Goal: Browse casually

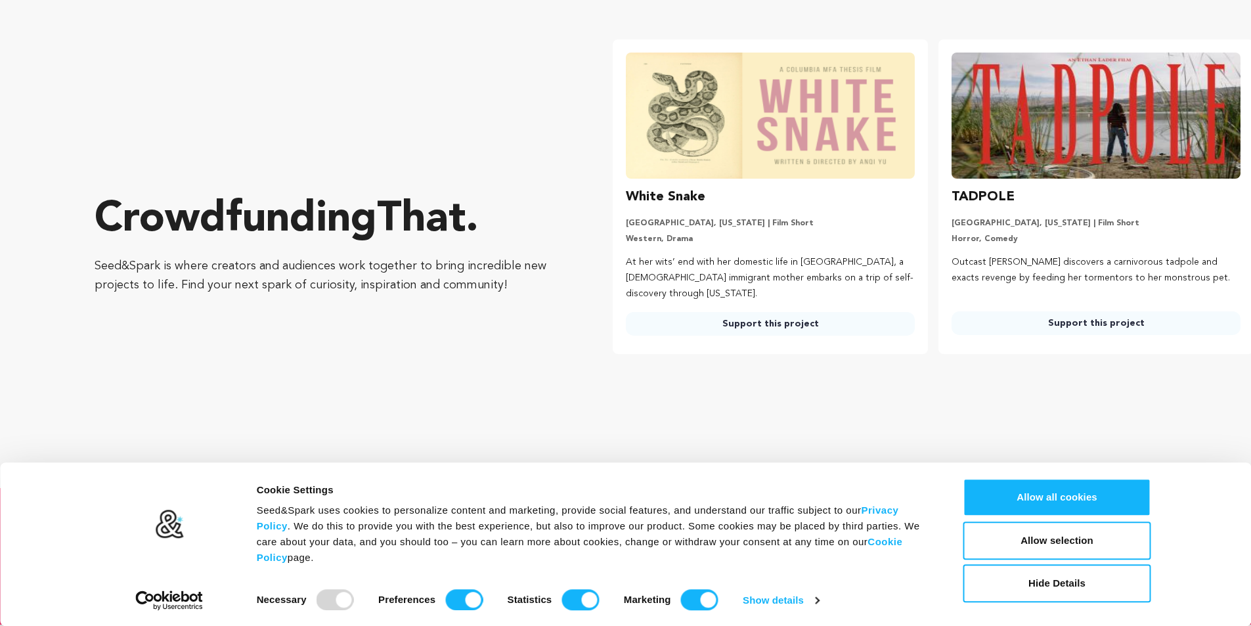
click at [0, 0] on span "Skip to previous slide page" at bounding box center [0, 0] width 0 height 0
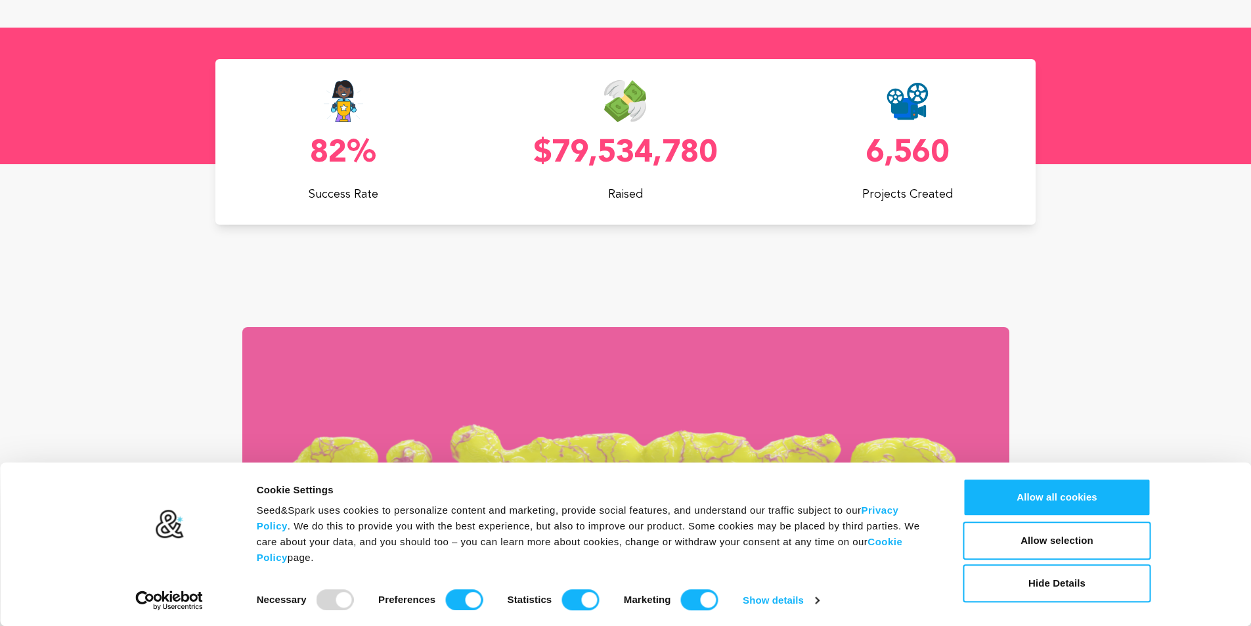
scroll to position [460, 0]
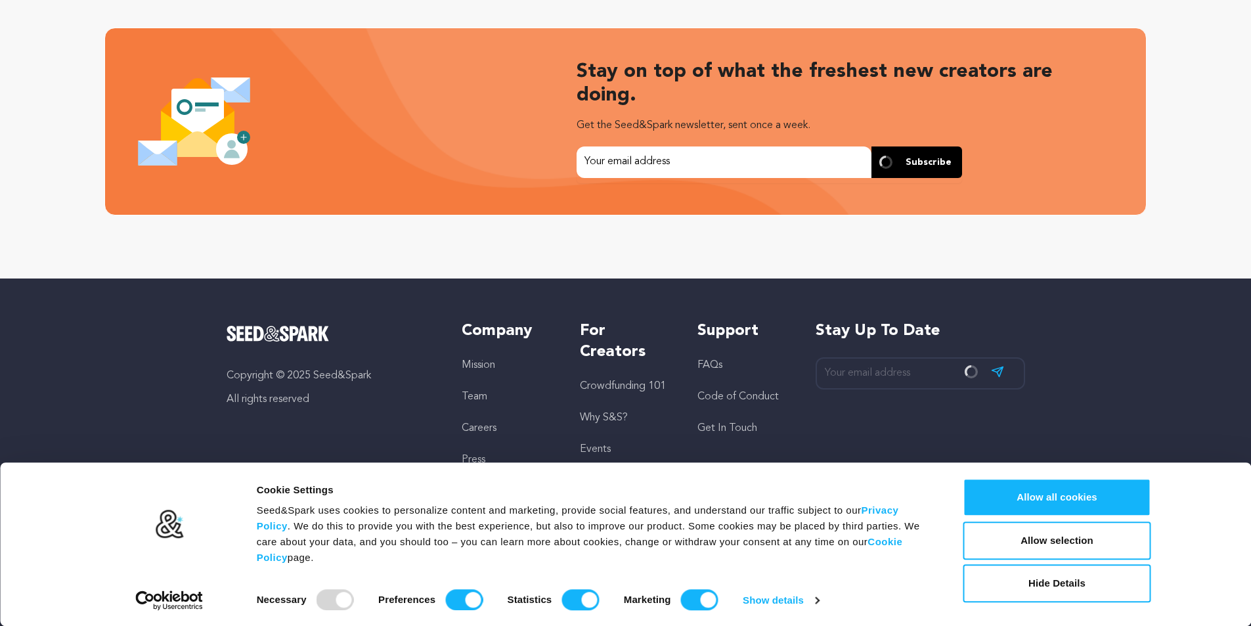
scroll to position [5974, 0]
click at [1044, 492] on button "Allow all cookies" at bounding box center [1057, 497] width 188 height 38
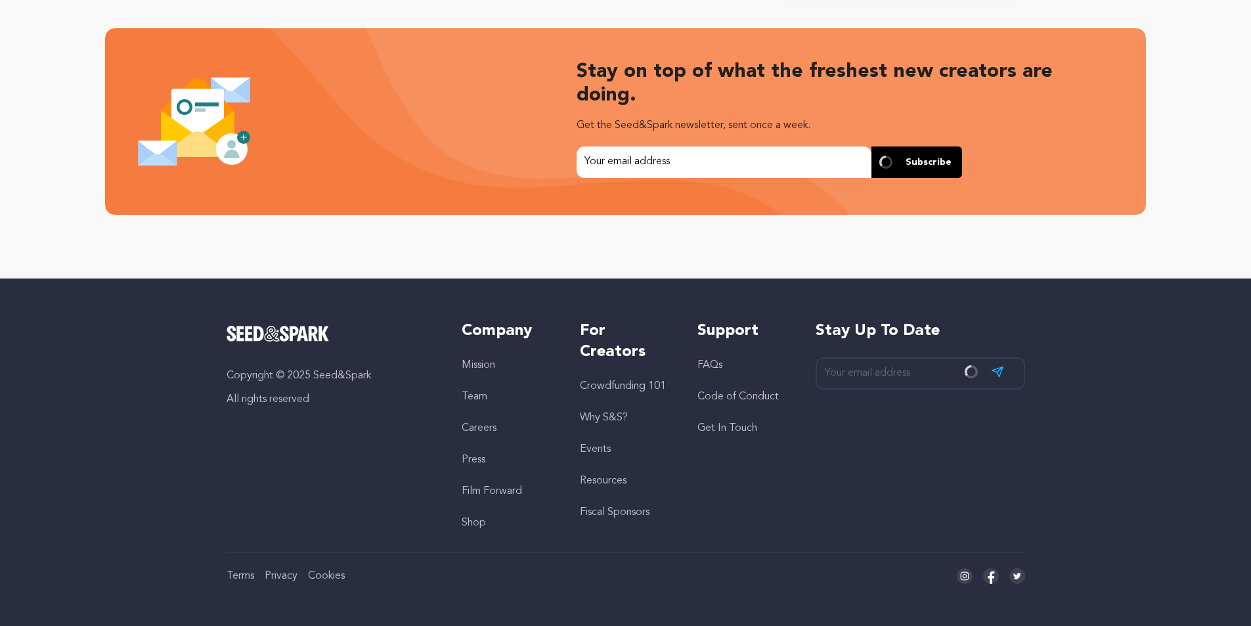
scroll to position [5448, 0]
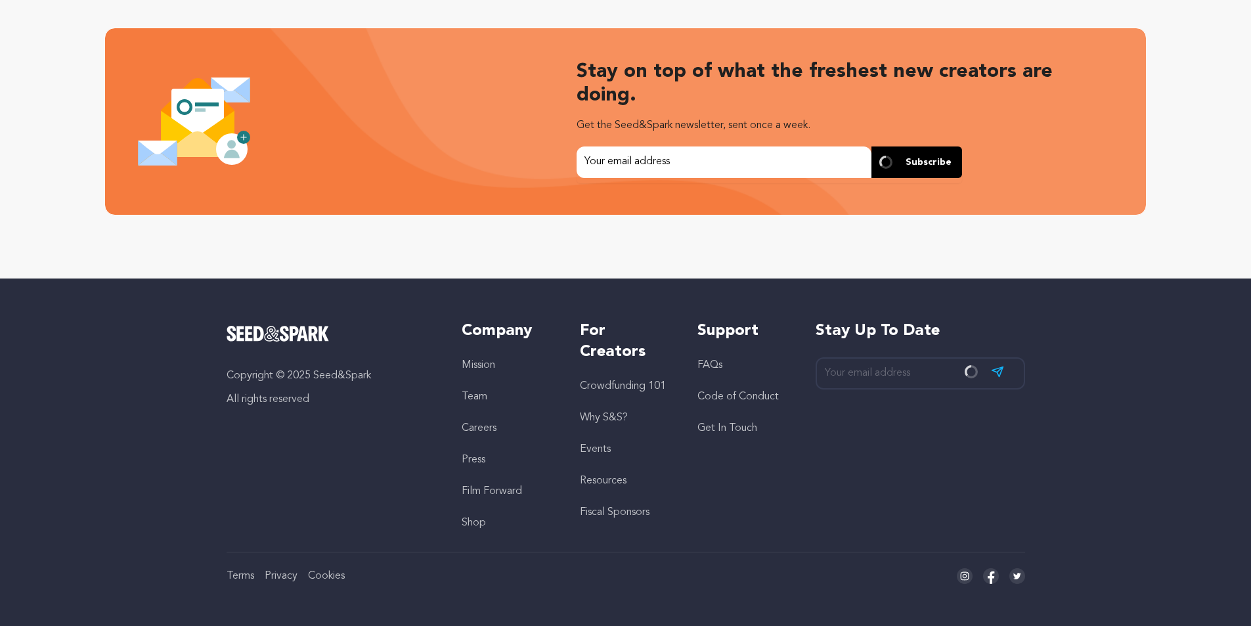
drag, startPoint x: 1234, startPoint y: 309, endPoint x: 1234, endPoint y: 359, distance: 49.9
